Goal: Information Seeking & Learning: Learn about a topic

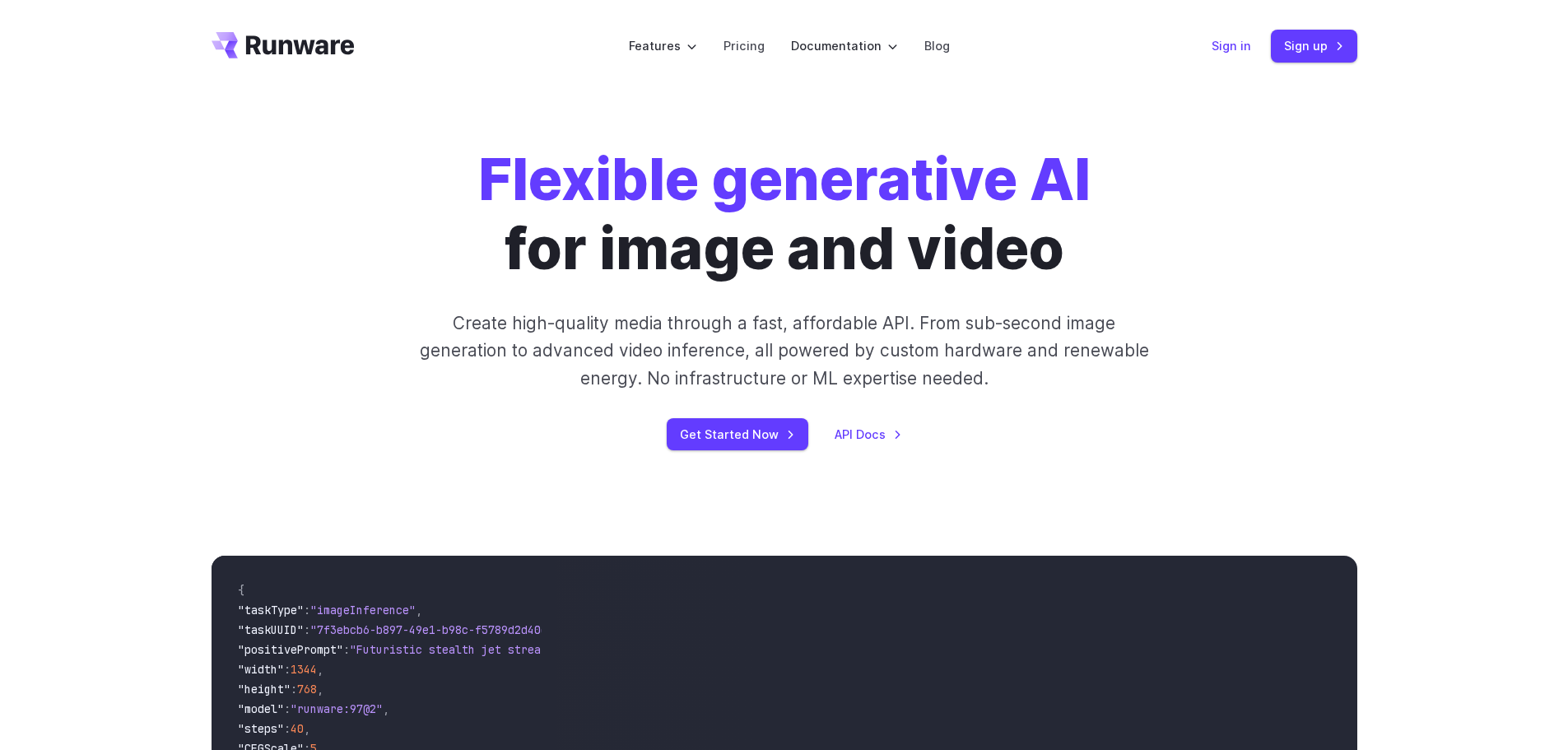
click at [1229, 45] on link "Sign in" at bounding box center [1231, 45] width 39 height 19
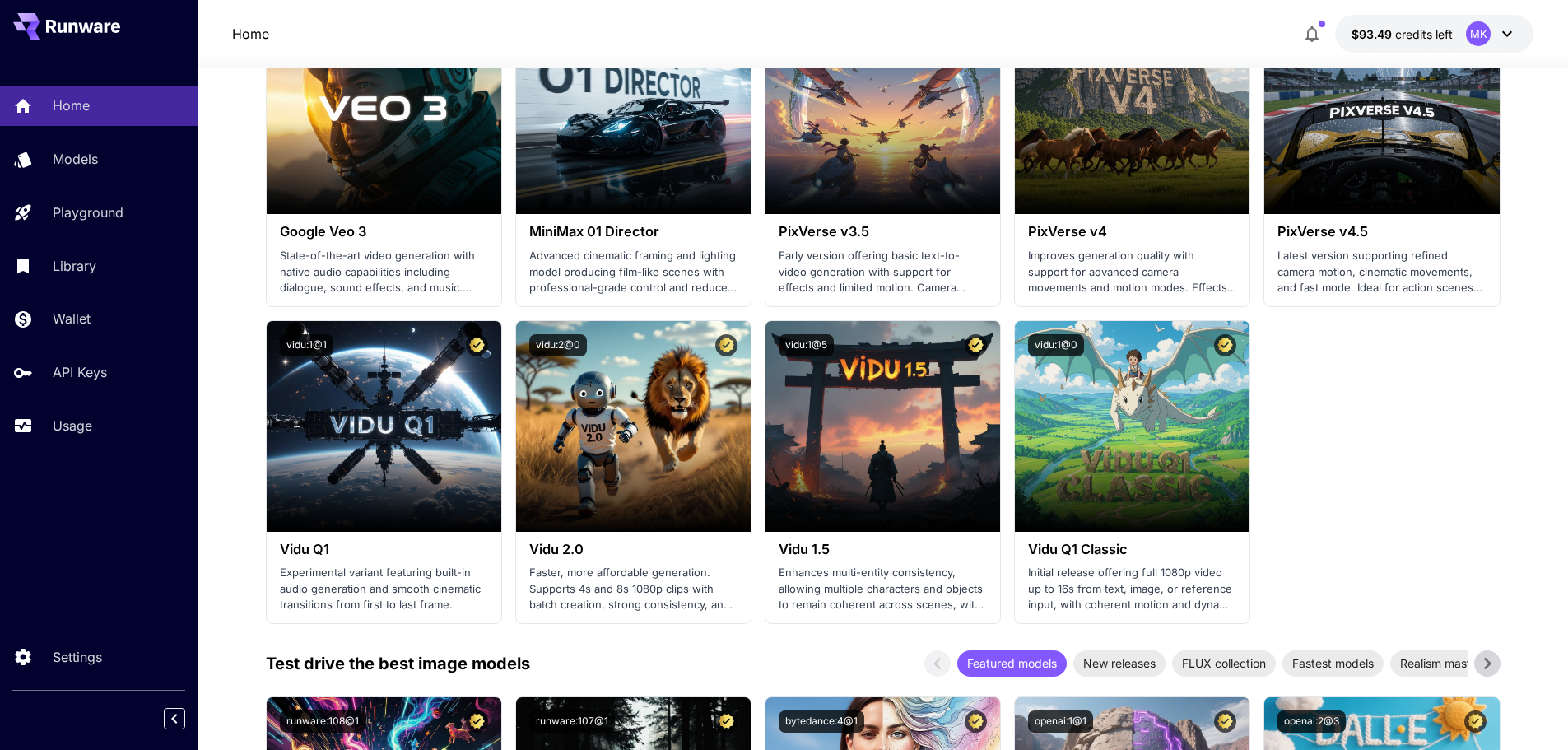
scroll to position [1564, 0]
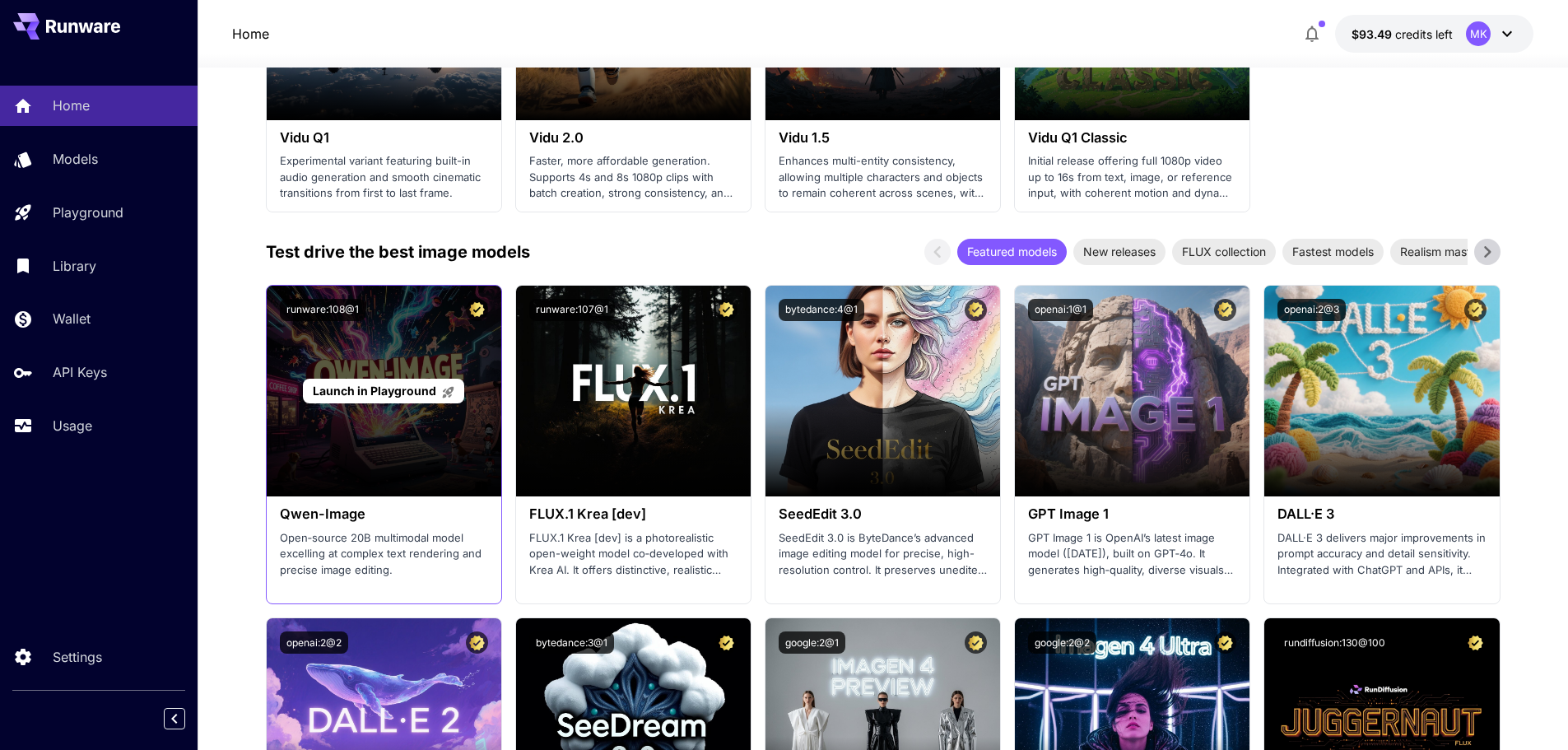
click at [365, 471] on div "Launch in Playground" at bounding box center [384, 391] width 235 height 211
click at [382, 400] on div "Launch in Playground" at bounding box center [382, 391] width 161 height 26
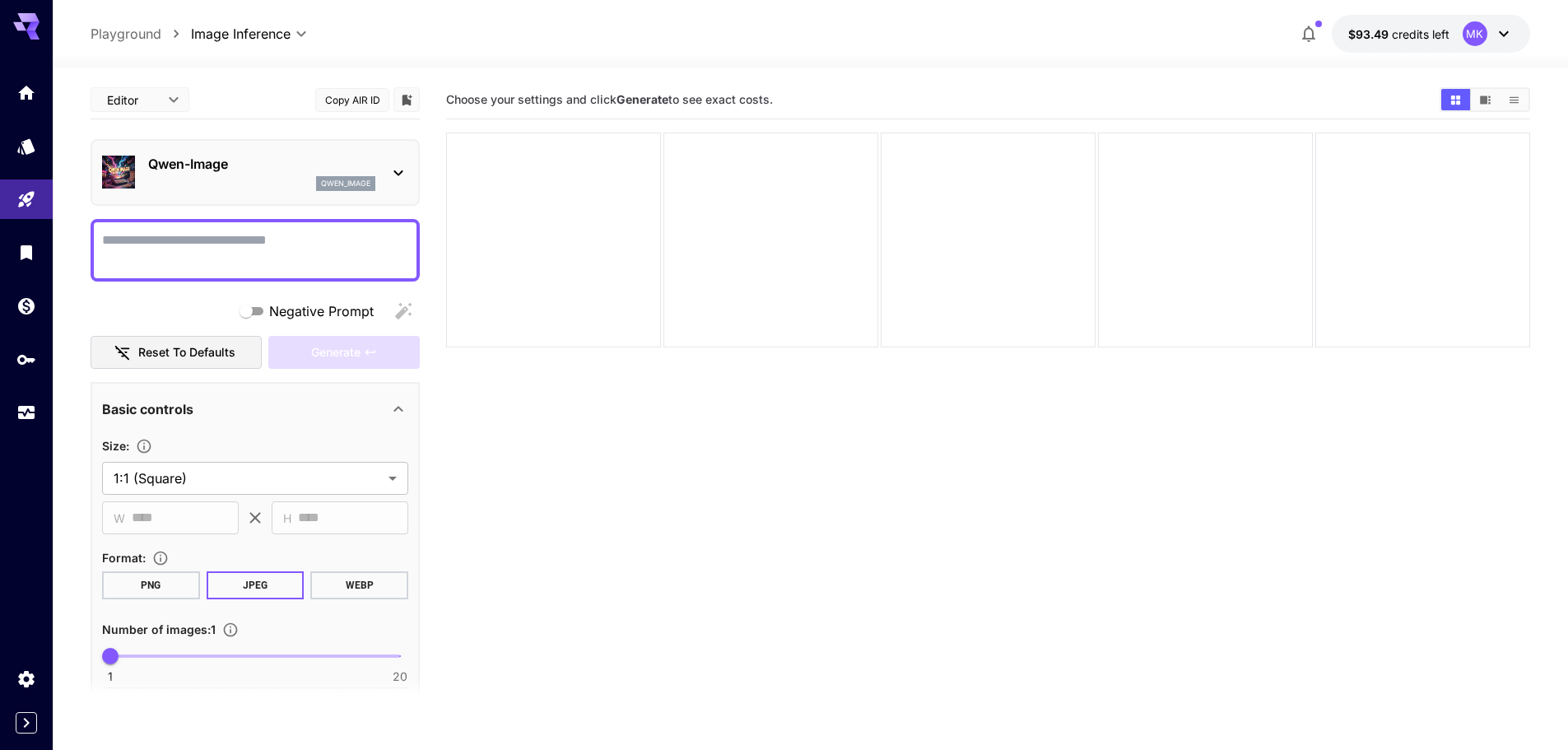
click at [402, 166] on icon at bounding box center [398, 172] width 20 height 20
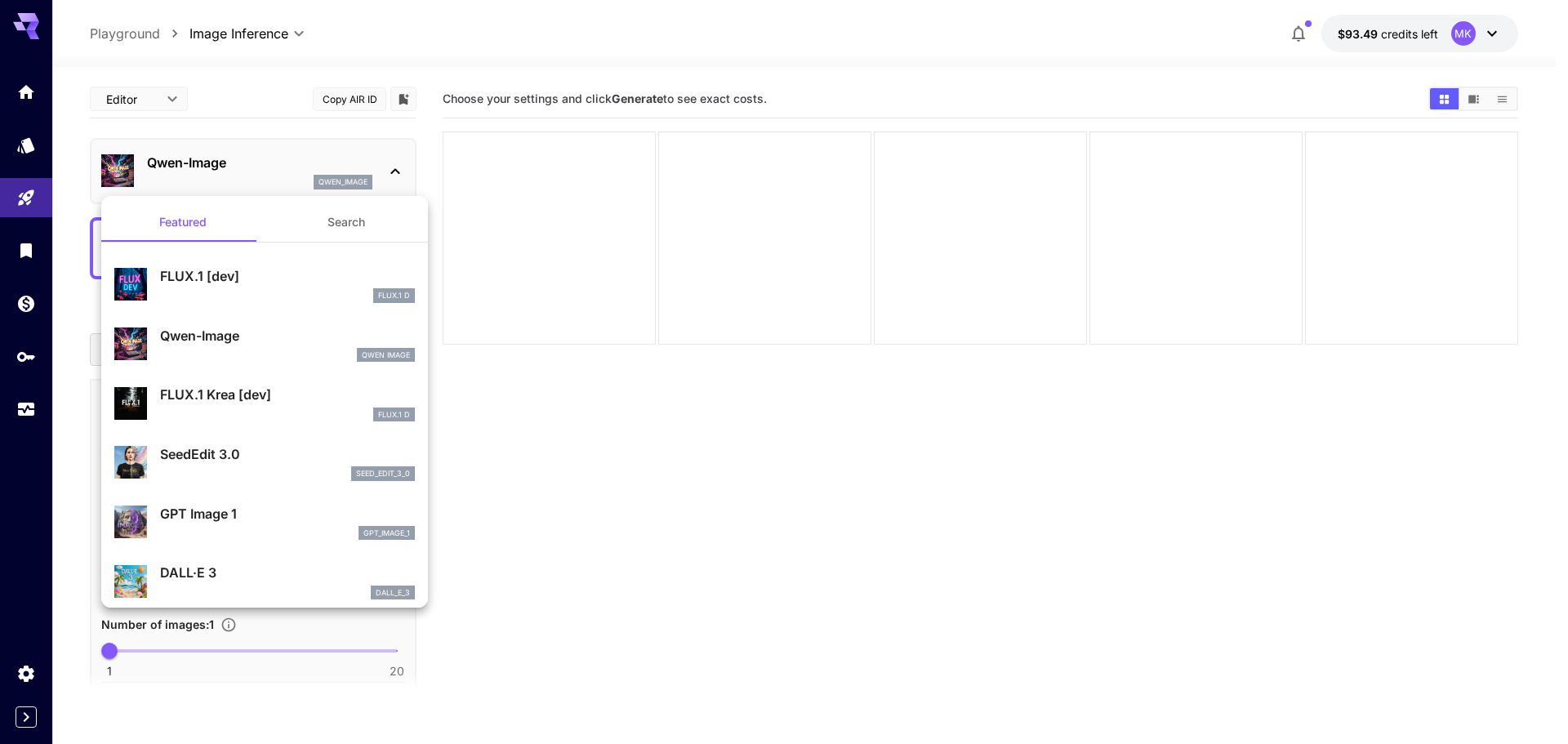
click at [521, 436] on div at bounding box center [784, 372] width 1568 height 744
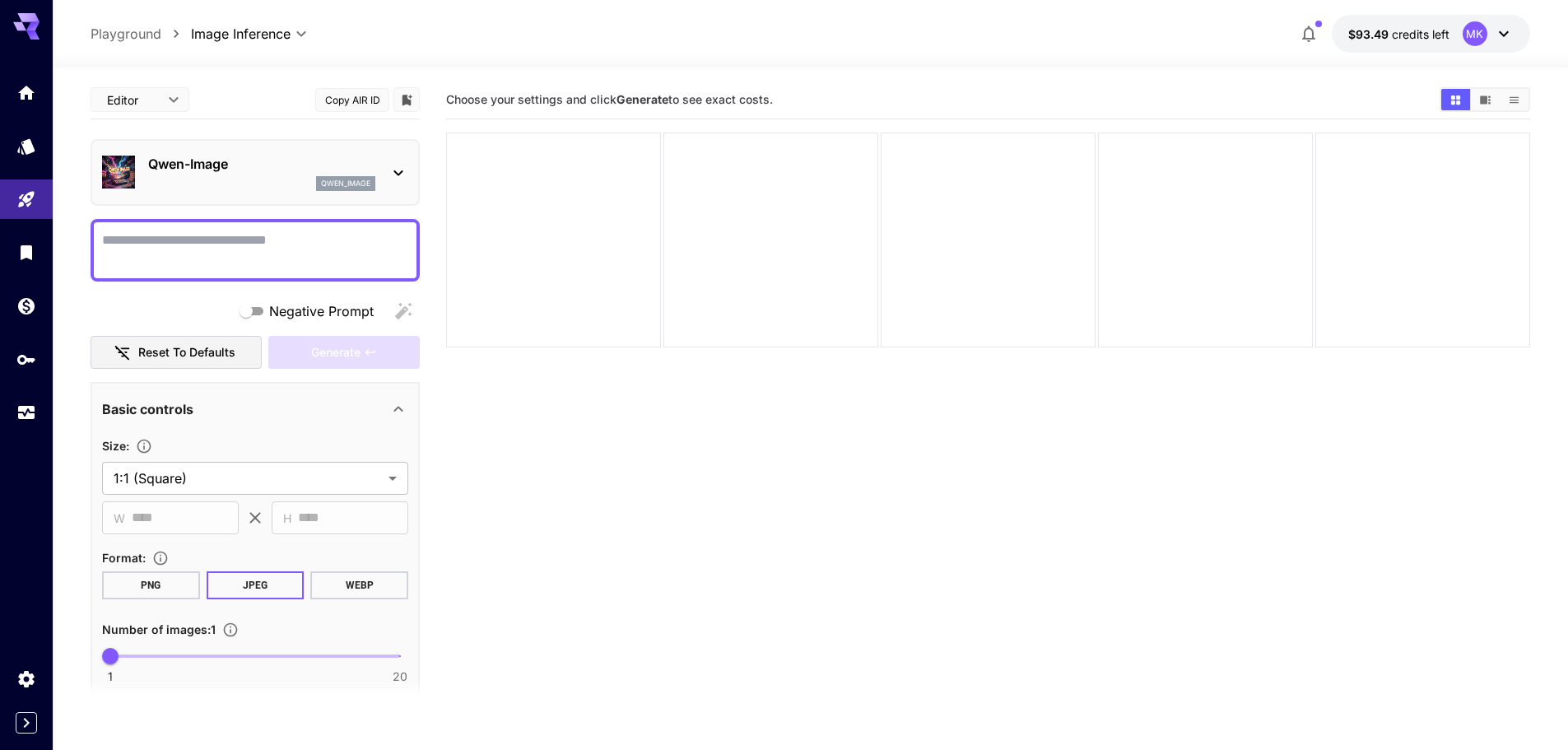
click at [307, 233] on textarea "Negative Prompt" at bounding box center [255, 250] width 307 height 39
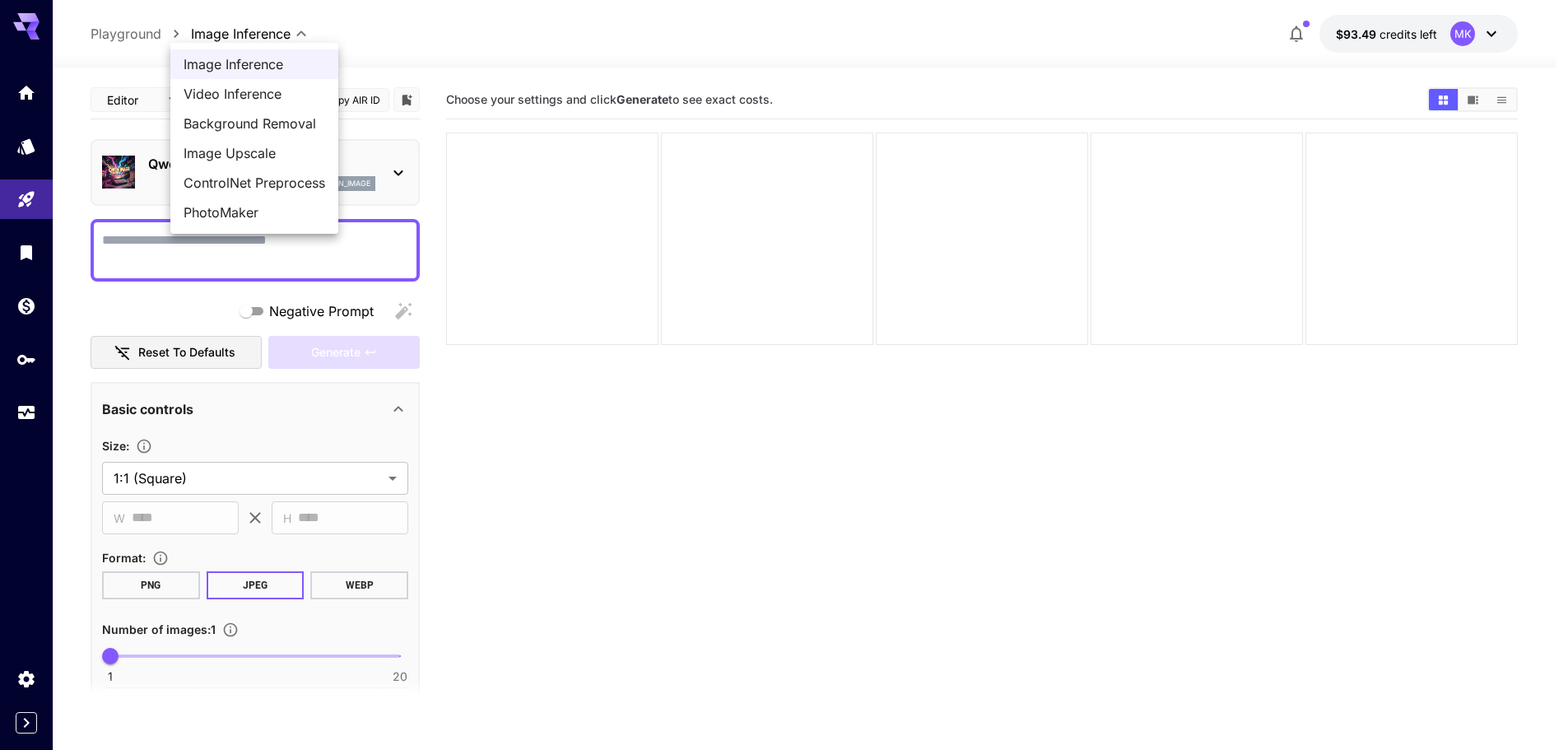
click at [301, 36] on body "**********" at bounding box center [784, 440] width 1568 height 880
click at [454, 51] on div at bounding box center [789, 375] width 1580 height 750
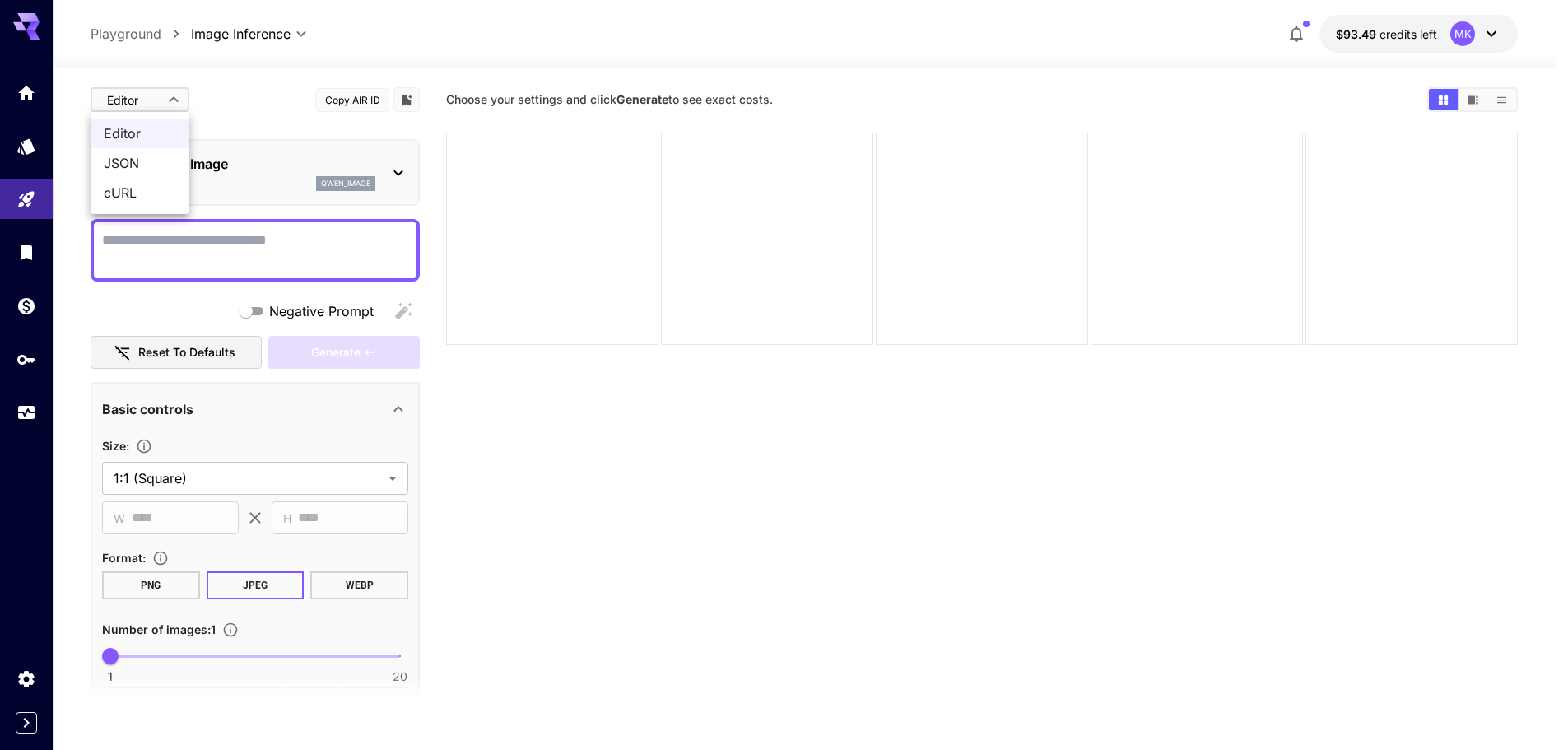
click at [171, 99] on body "**********" at bounding box center [784, 440] width 1568 height 880
click at [147, 137] on span "Editor" at bounding box center [139, 133] width 72 height 20
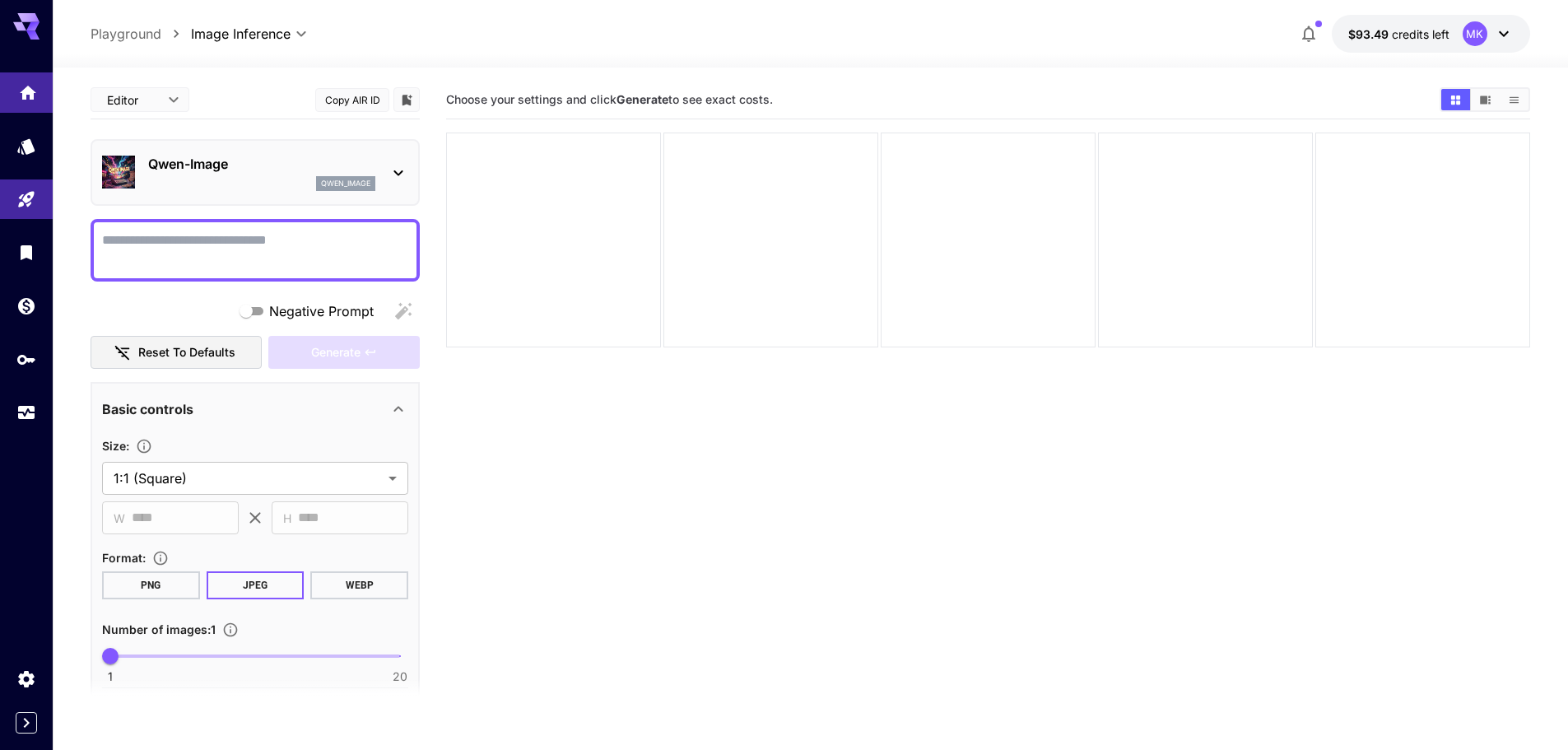
click at [9, 101] on link at bounding box center [26, 92] width 52 height 40
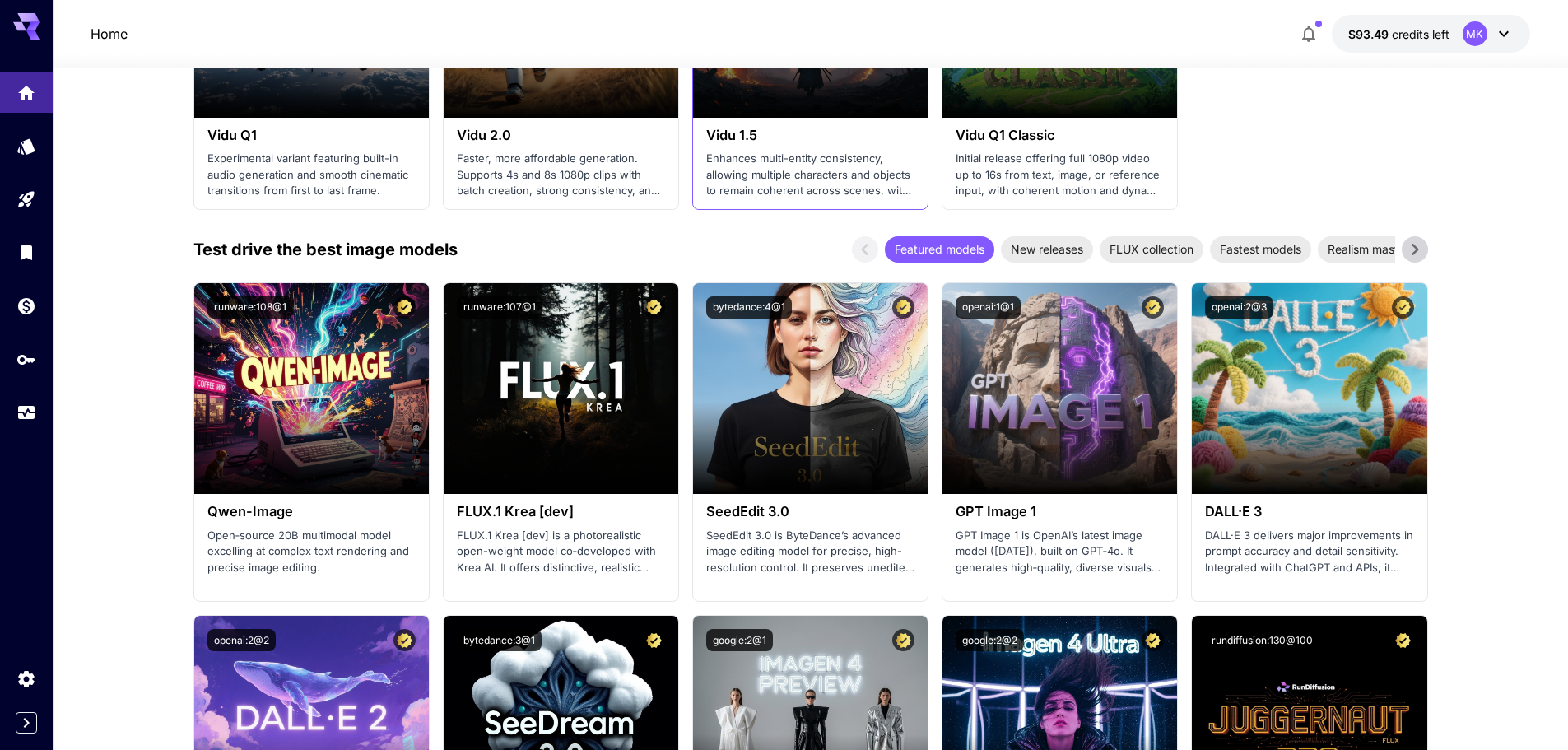
scroll to position [1481, 0]
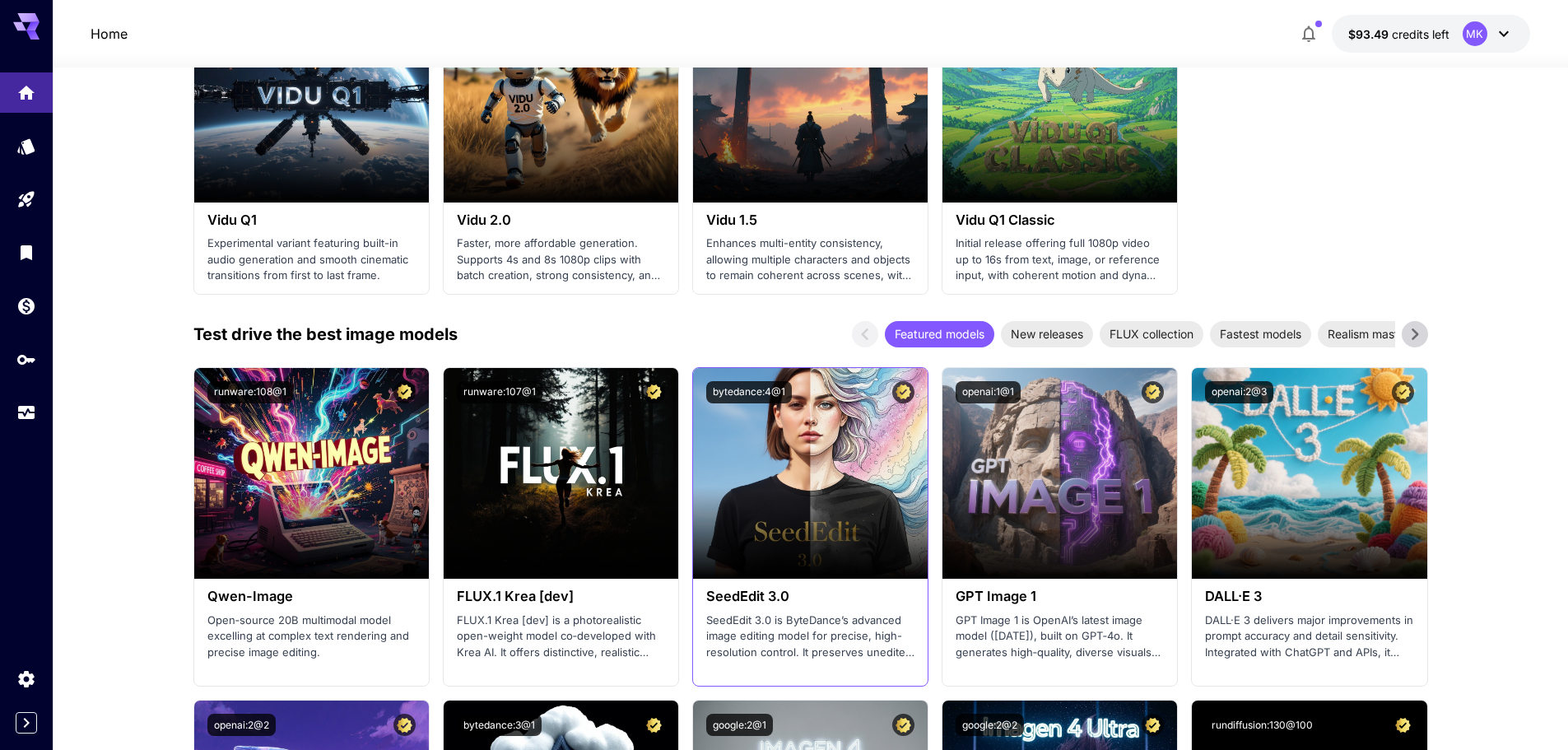
click at [796, 596] on h3 "SeedEdit 3.0" at bounding box center [810, 596] width 208 height 16
click at [768, 588] on h3 "SeedEdit 3.0" at bounding box center [810, 596] width 208 height 16
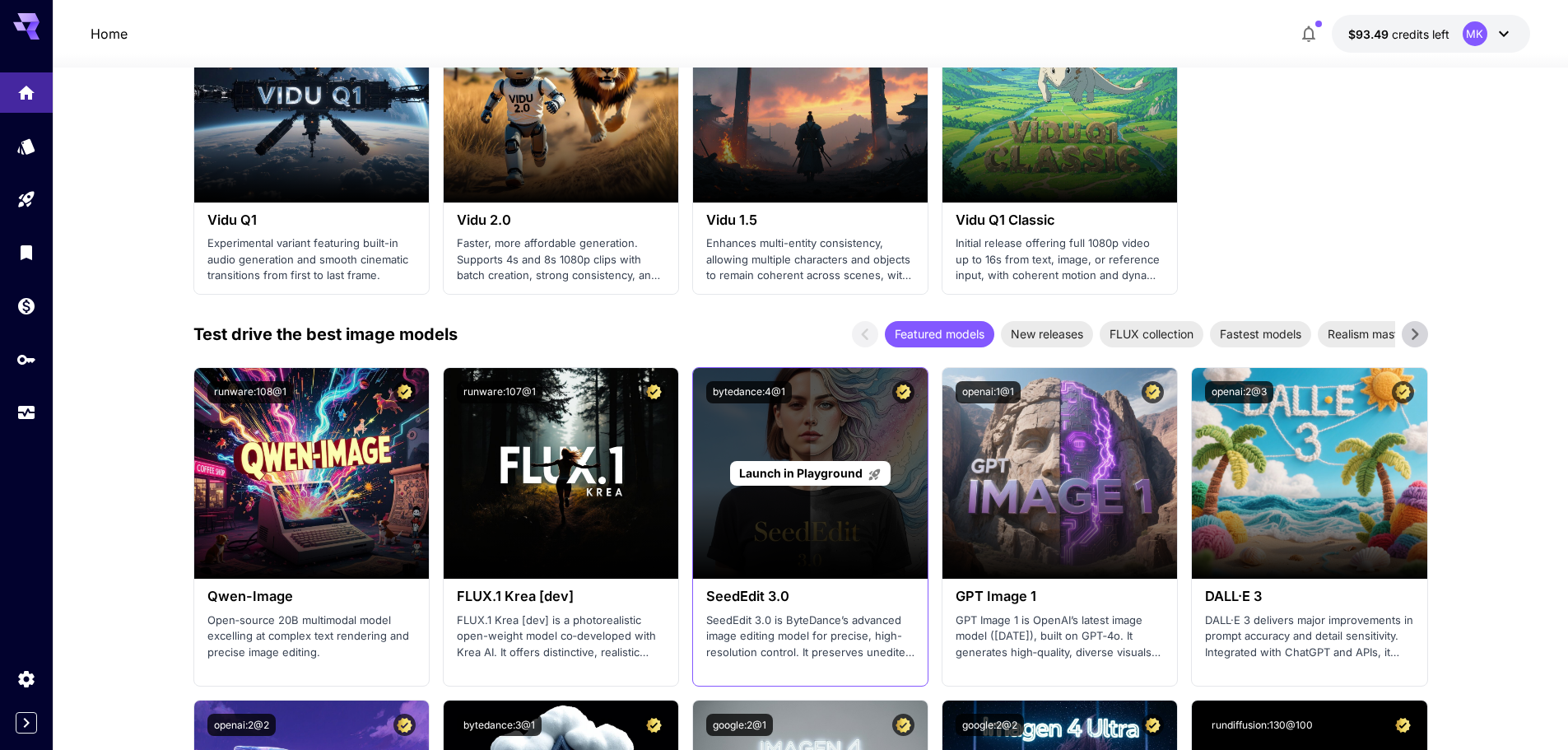
click at [766, 525] on div "Launch in Playground" at bounding box center [810, 473] width 235 height 211
click at [804, 471] on span "Launch in Playground" at bounding box center [800, 473] width 123 height 14
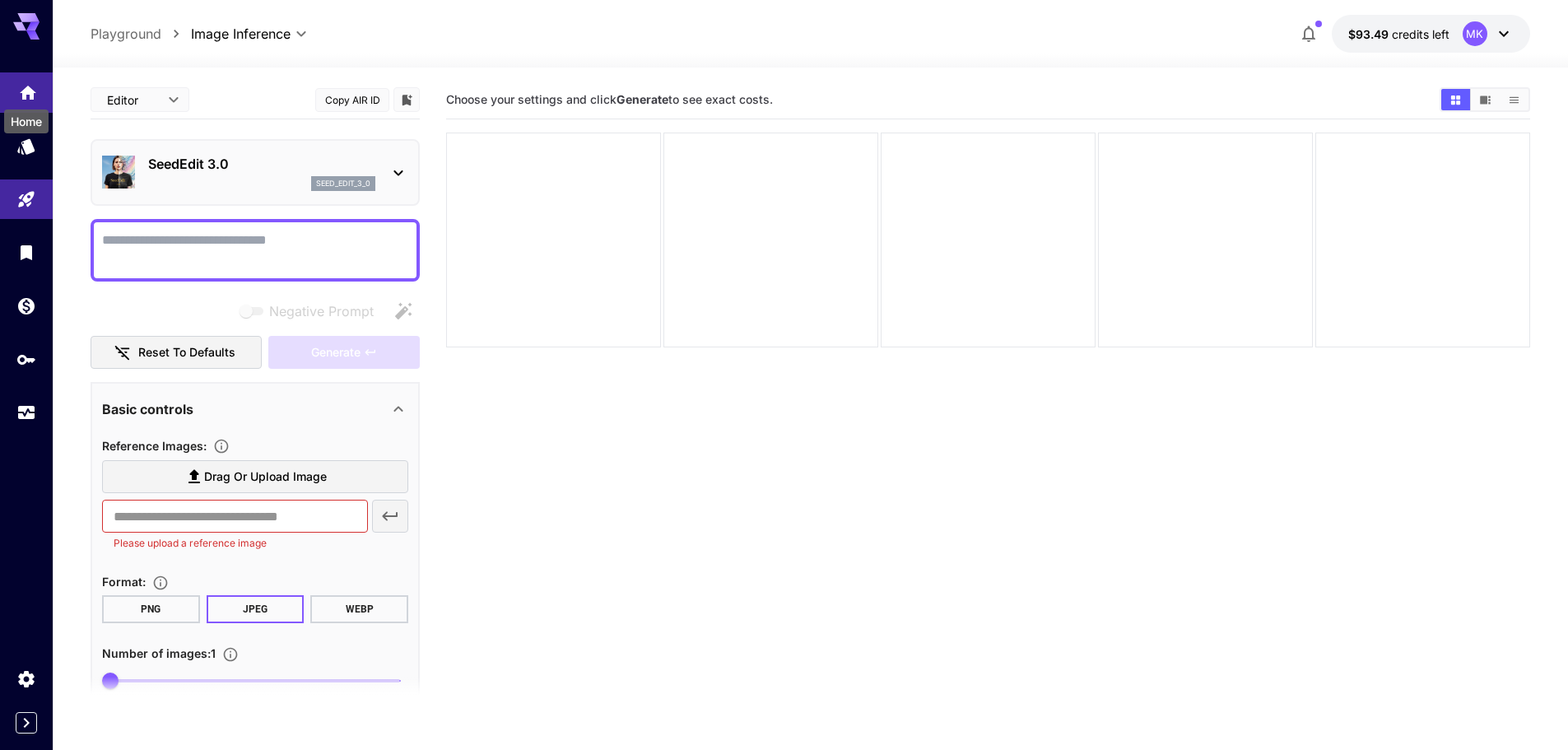
click at [28, 95] on icon "Home" at bounding box center [28, 88] width 20 height 20
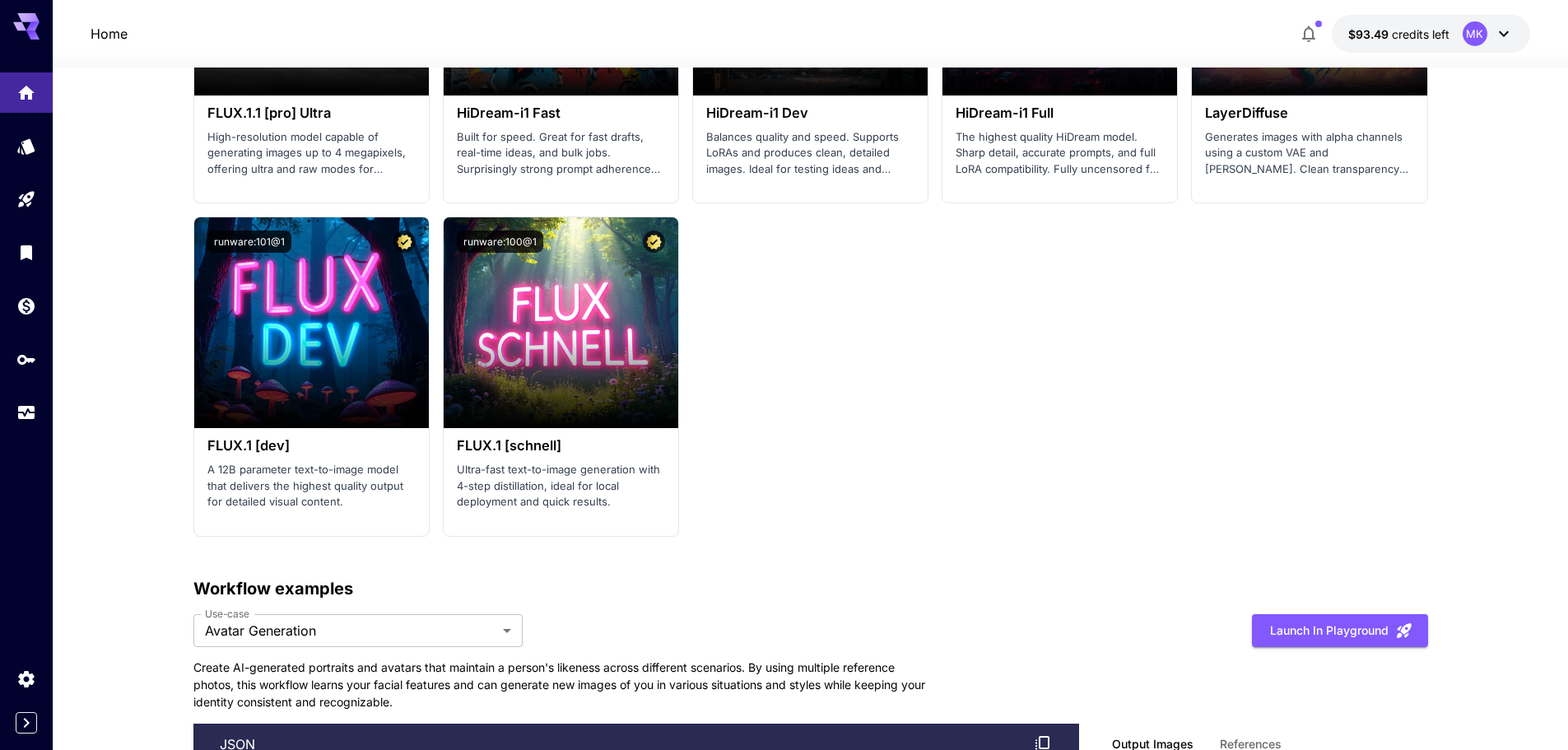
scroll to position [3457, 0]
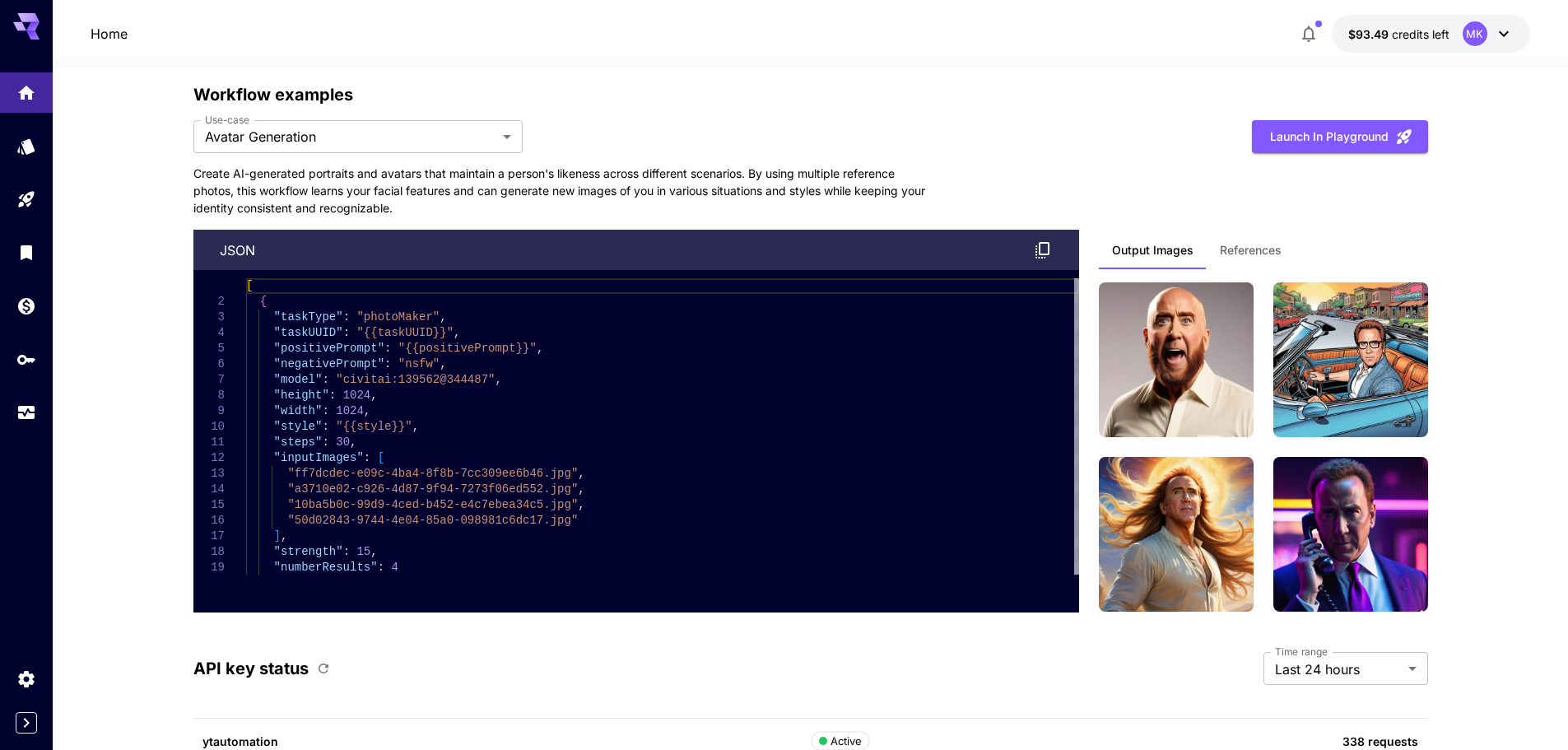
click at [462, 158] on div "**********" at bounding box center [810, 348] width 1235 height 531
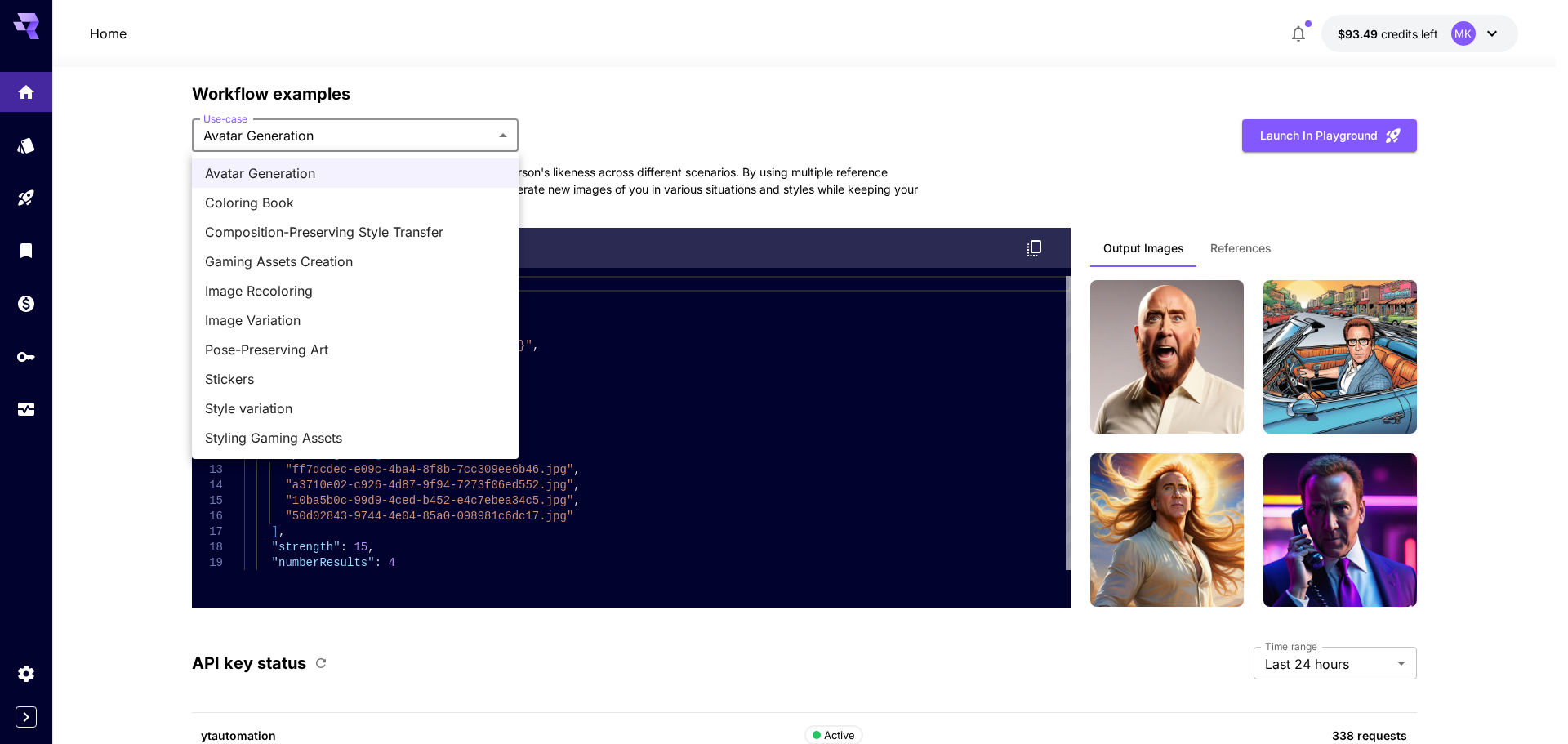
click at [664, 113] on div at bounding box center [784, 372] width 1568 height 744
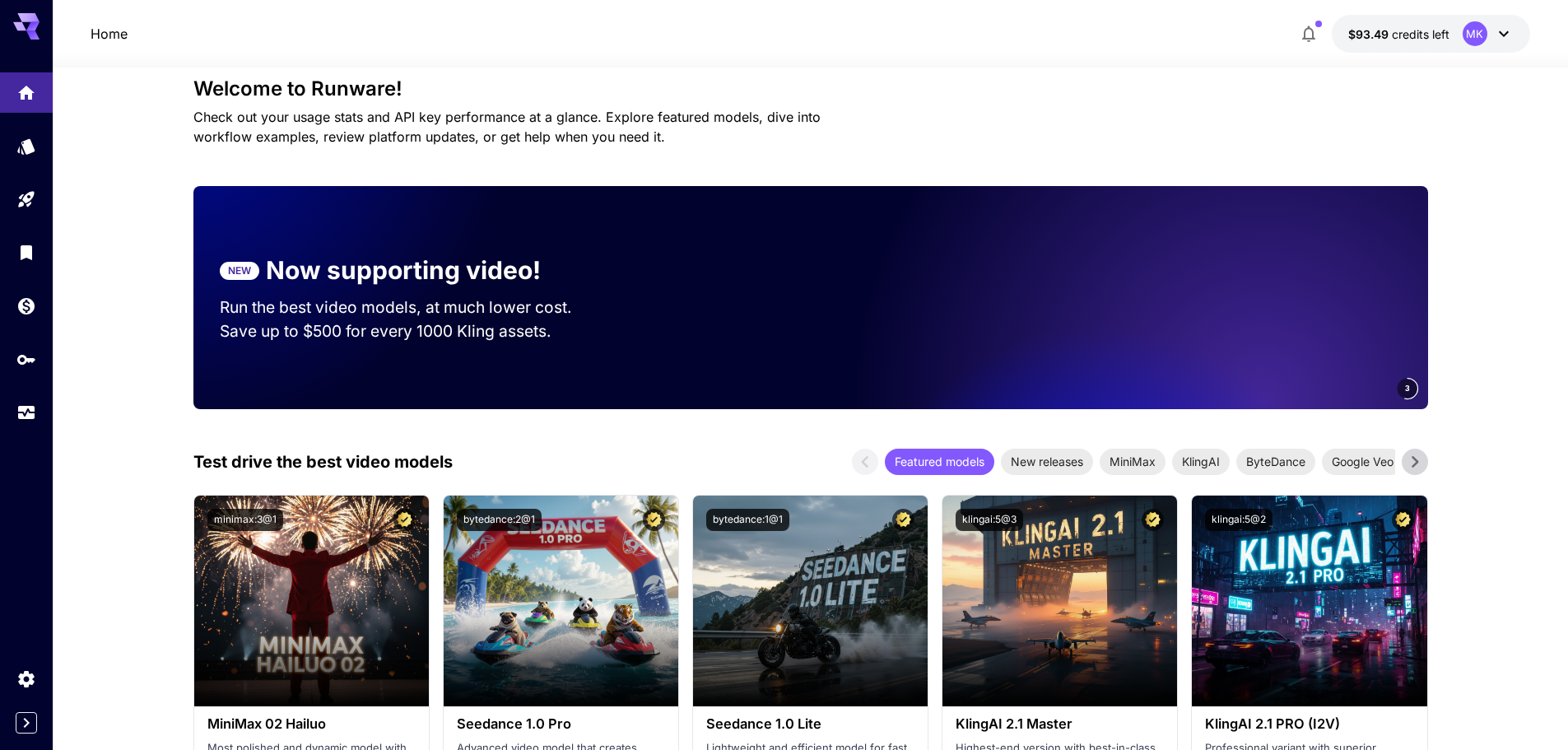
scroll to position [0, 0]
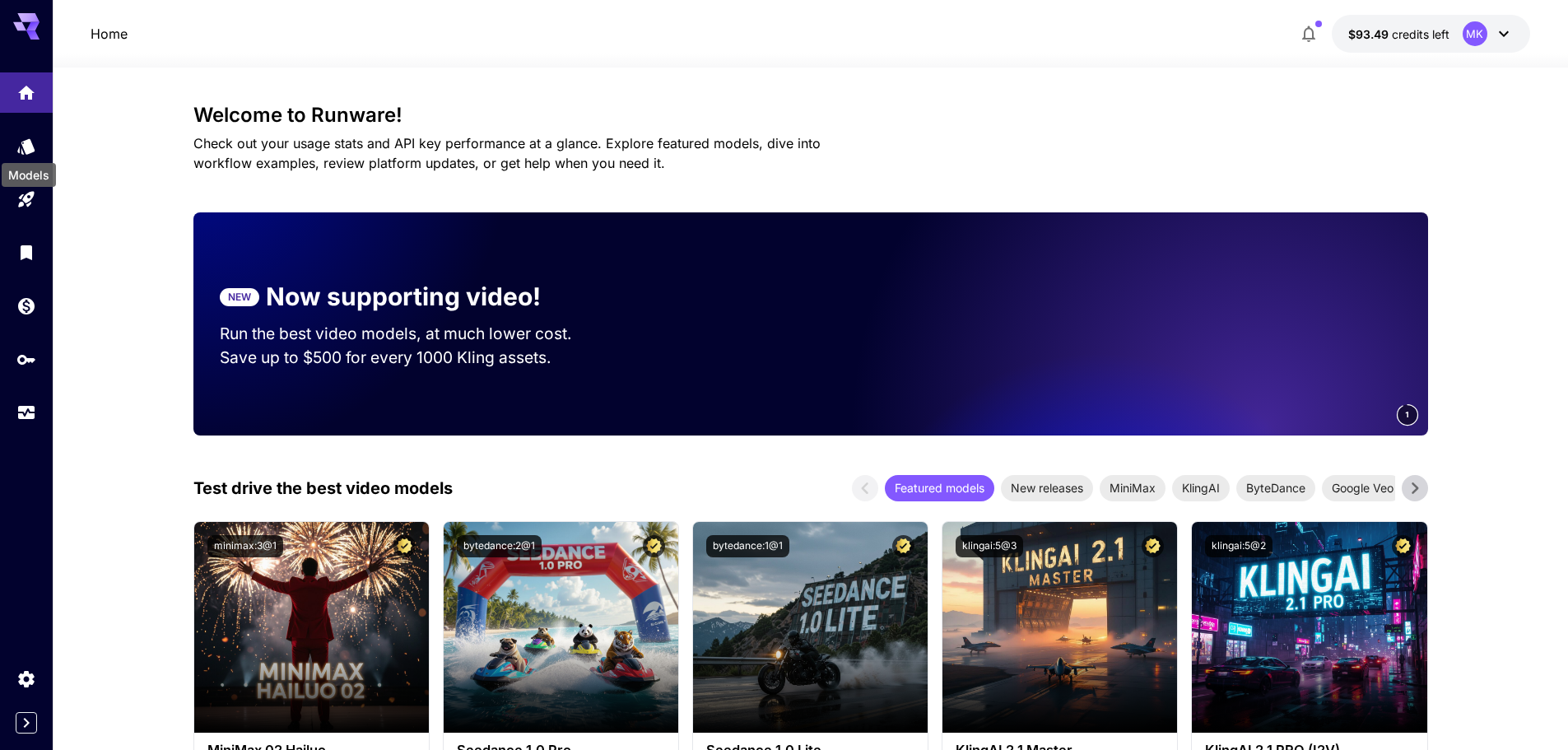
click at [35, 152] on div "Models" at bounding box center [29, 170] width 57 height 37
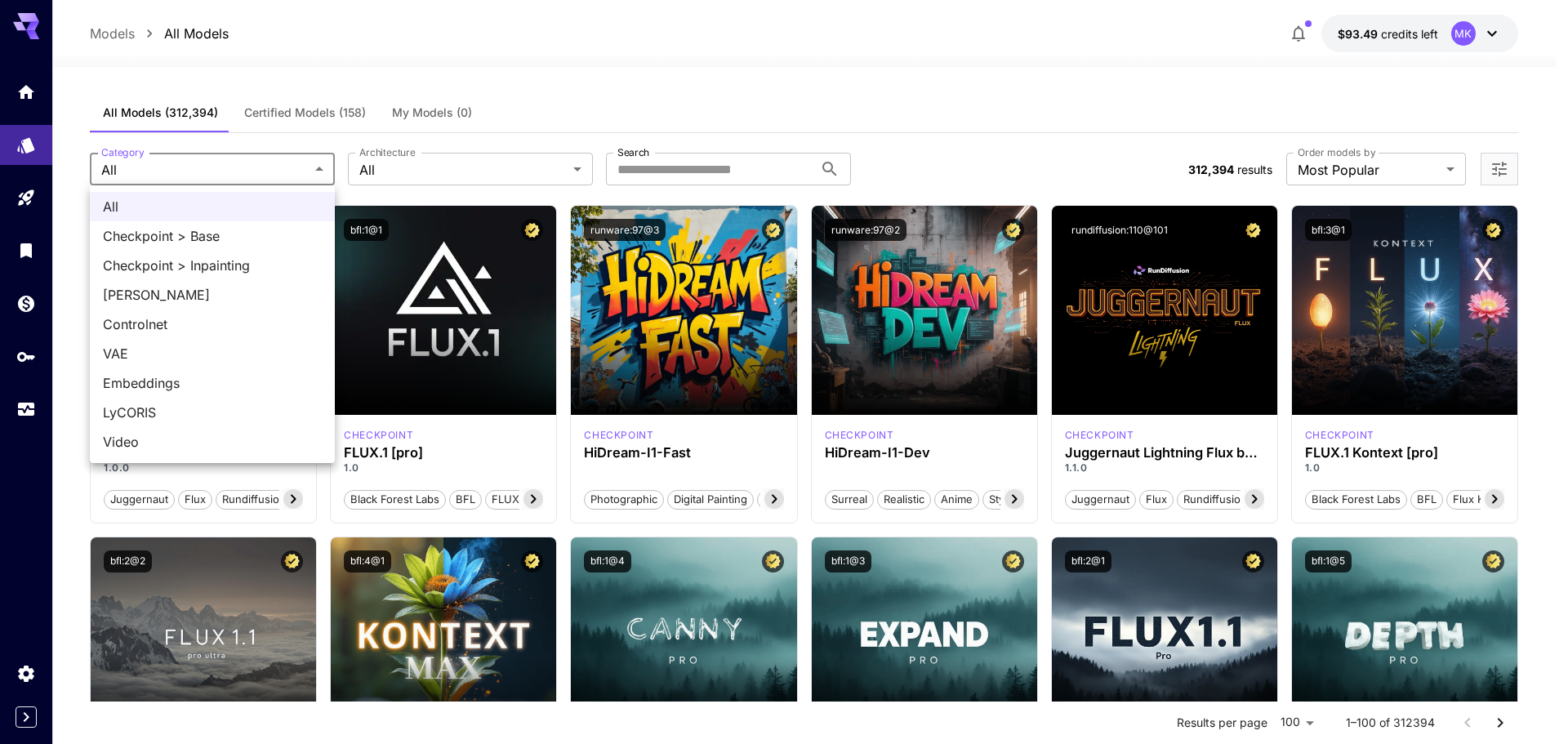
click at [392, 165] on div at bounding box center [784, 372] width 1568 height 744
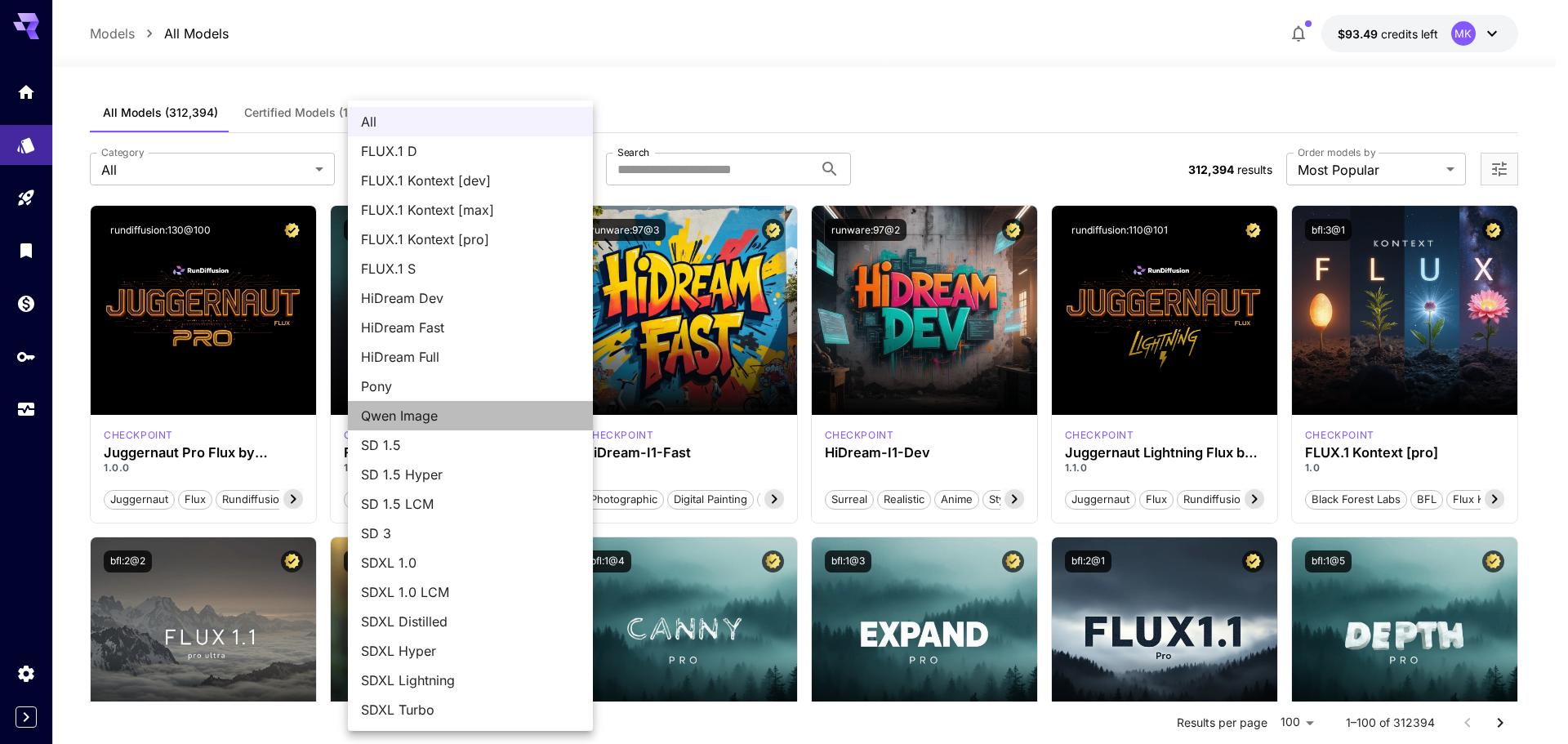
click at [393, 409] on span "Qwen Image" at bounding box center [470, 416] width 219 height 20
type input "**********"
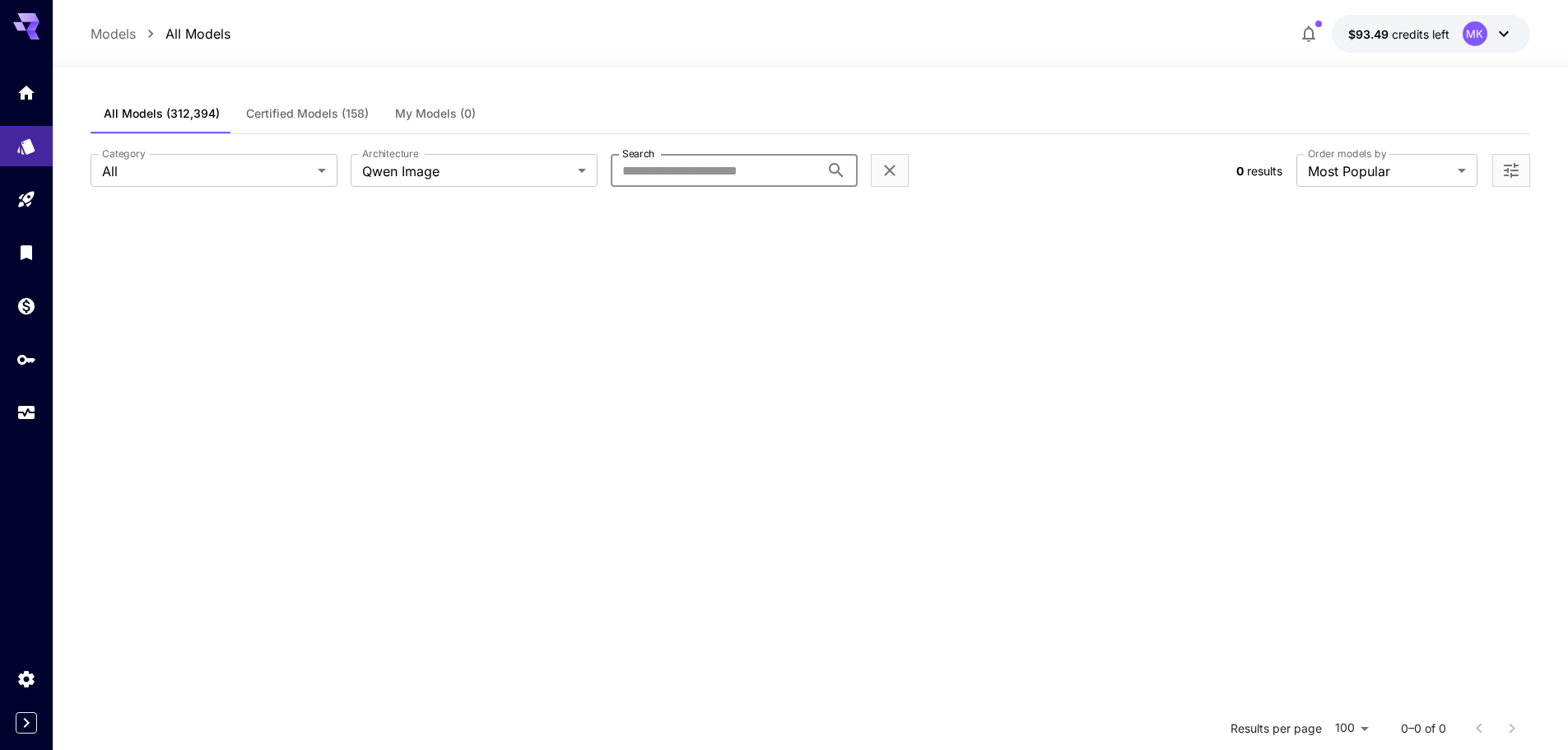
click at [815, 175] on input "Search" at bounding box center [716, 170] width 209 height 33
click at [711, 166] on input "Search" at bounding box center [716, 170] width 209 height 33
click at [291, 104] on button "Certified Models (158)" at bounding box center [307, 113] width 149 height 39
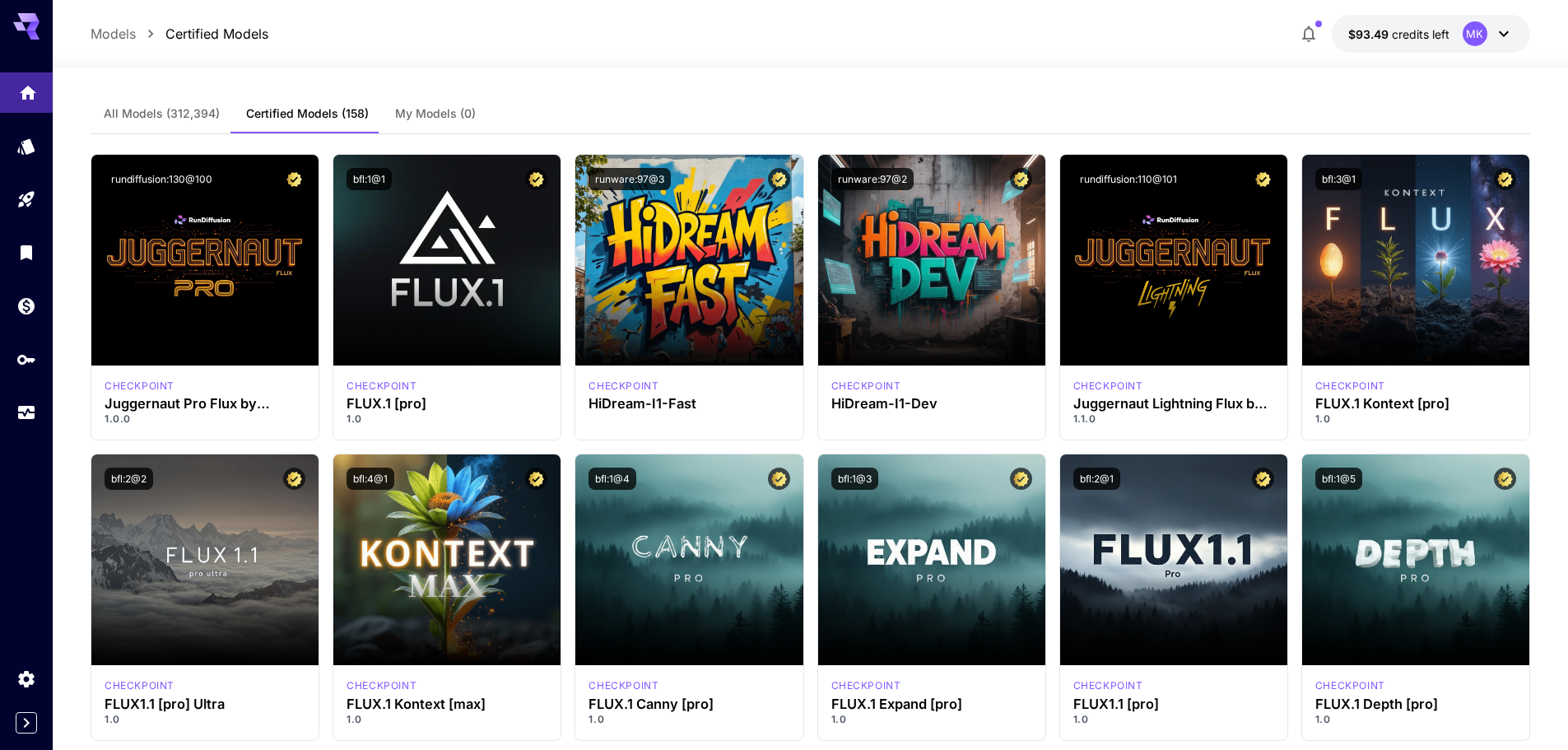
click at [27, 96] on icon "Home" at bounding box center [28, 89] width 20 height 20
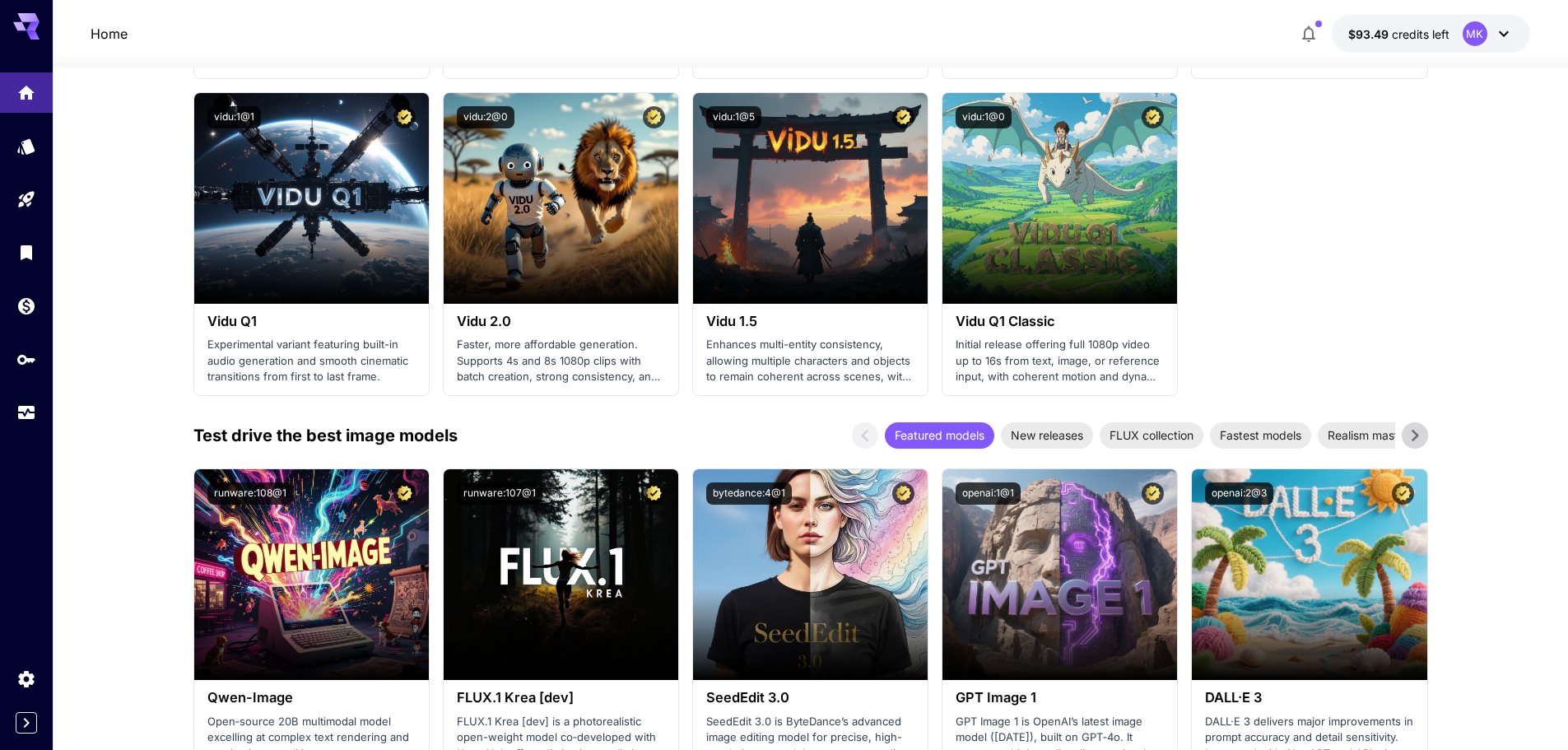
scroll to position [1646, 0]
